Goal: Task Accomplishment & Management: Manage account settings

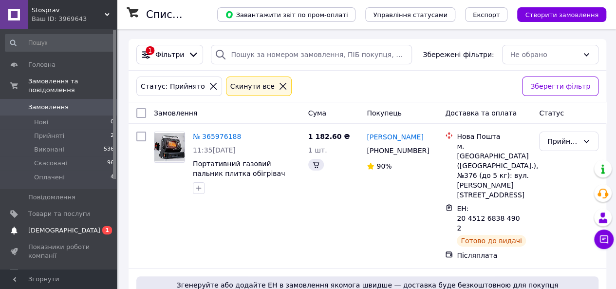
click at [103, 226] on span "1" at bounding box center [107, 230] width 10 height 8
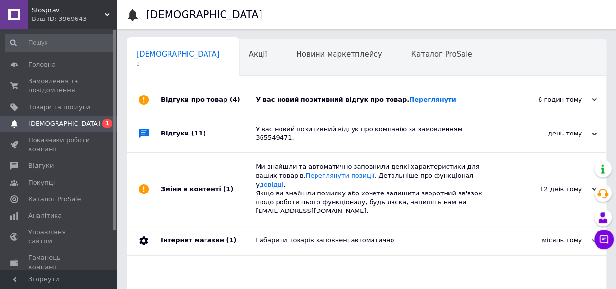
scroll to position [0, 3]
click at [308, 91] on div "У вас новий позитивний відгук про товар. Переглянути" at bounding box center [377, 99] width 243 height 29
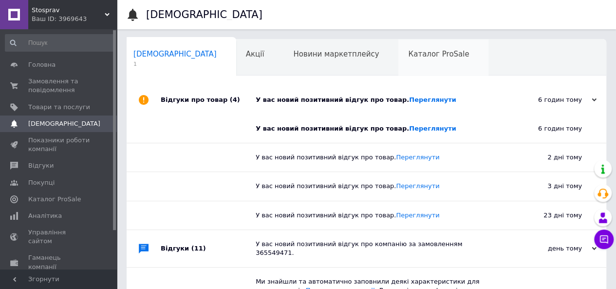
click at [398, 66] on div "Каталог ProSale 0" at bounding box center [443, 57] width 90 height 37
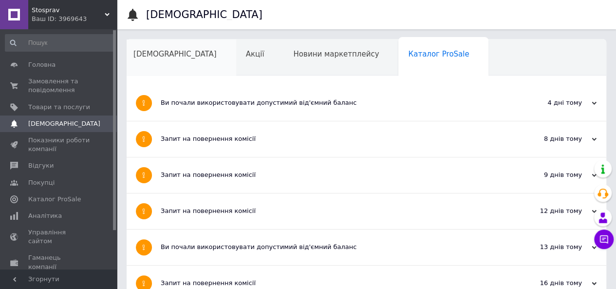
click at [172, 50] on span "[DEMOGRAPHIC_DATA]" at bounding box center [174, 54] width 83 height 9
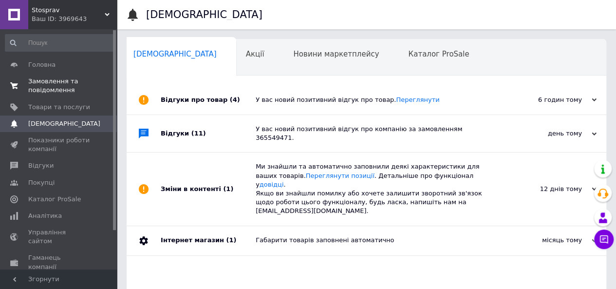
click at [37, 92] on span "Замовлення та повідомлення" at bounding box center [59, 86] width 62 height 18
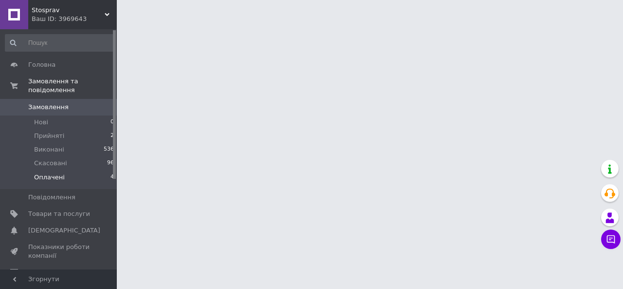
click at [56, 177] on li "Оплачені 4" at bounding box center [60, 179] width 120 height 18
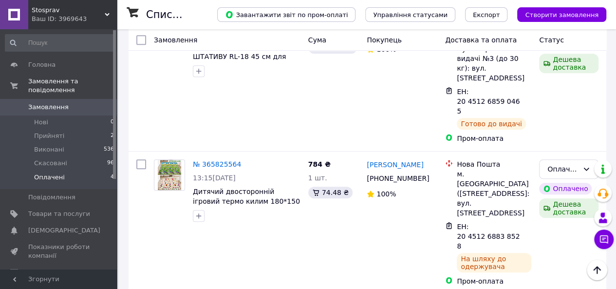
scroll to position [315, 0]
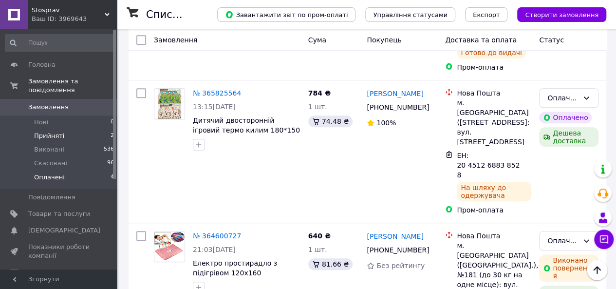
click at [83, 131] on li "Прийняті 2" at bounding box center [60, 136] width 120 height 14
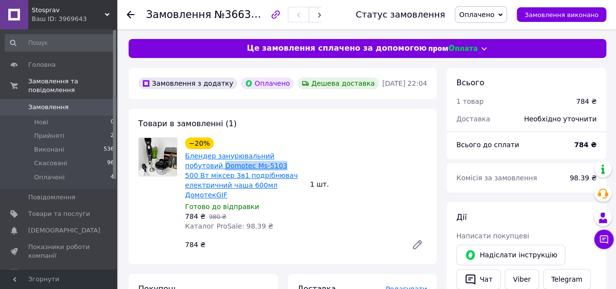
drag, startPoint x: 182, startPoint y: 168, endPoint x: 241, endPoint y: 169, distance: 59.4
click at [241, 169] on div "−20% Блендер занурювальний побутовий Domotec Ms-5103 500 Вт міксер 3в1 подрібню…" at bounding box center [243, 183] width 125 height 97
copy link "Domotec Ms-5103"
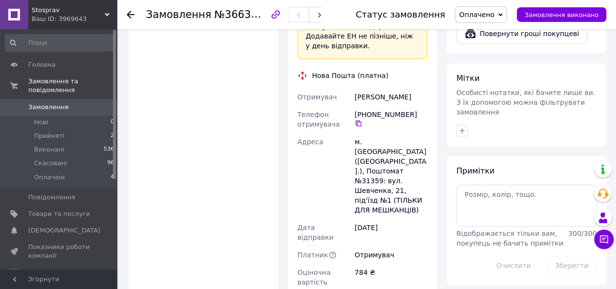
scroll to position [438, 0]
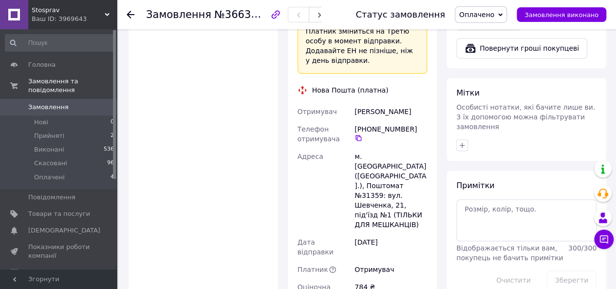
click at [372, 103] on div "[PERSON_NAME]" at bounding box center [390, 112] width 76 height 18
drag, startPoint x: 372, startPoint y: 76, endPoint x: 394, endPoint y: 72, distance: 22.4
click at [394, 103] on div "[PERSON_NAME]" at bounding box center [390, 112] width 76 height 18
copy div "[PERSON_NAME]"
click at [362, 134] on icon at bounding box center [358, 138] width 8 height 8
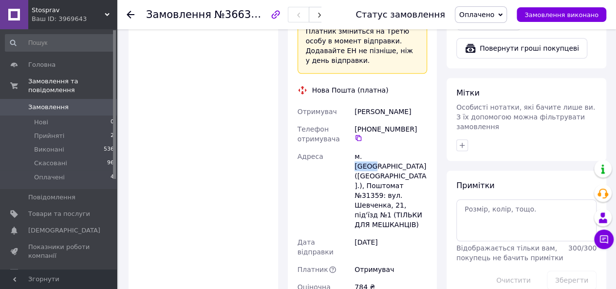
drag, startPoint x: 378, startPoint y: 119, endPoint x: 364, endPoint y: 119, distance: 14.1
click at [364, 147] on div "м. [GEOGRAPHIC_DATA] ([GEOGRAPHIC_DATA].), Поштомат №31359: вул. Шевченка, 21, …" at bounding box center [390, 190] width 76 height 86
copy div "[GEOGRAPHIC_DATA]"
click at [374, 147] on div "м. [GEOGRAPHIC_DATA] ([GEOGRAPHIC_DATA].), Поштомат №31359: вул. Шевченка, 21, …" at bounding box center [390, 190] width 76 height 86
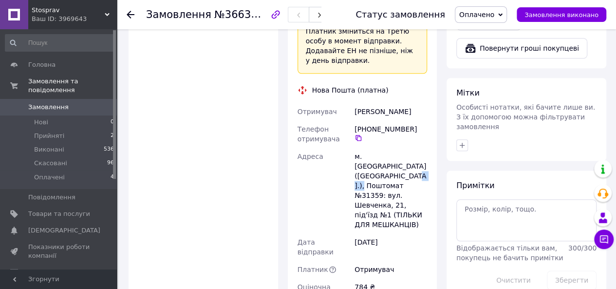
copy div "31359"
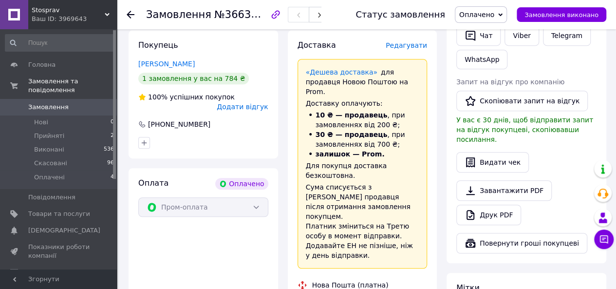
scroll to position [97, 0]
